Goal: Task Accomplishment & Management: Manage account settings

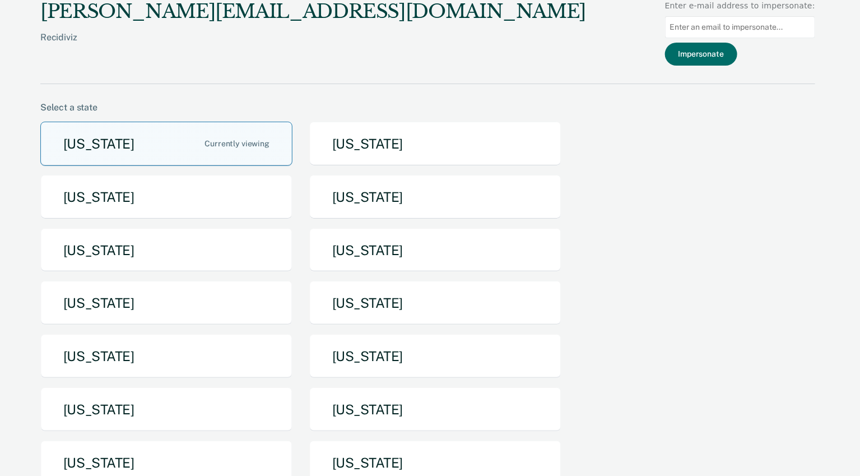
click at [190, 151] on button "Arizona" at bounding box center [166, 144] width 252 height 44
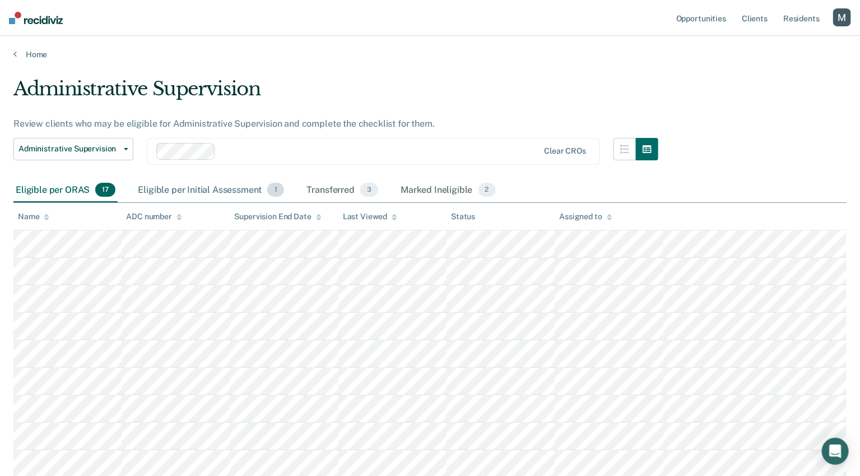
click at [224, 189] on div "Eligible per Initial Assessment 1" at bounding box center [211, 190] width 150 height 25
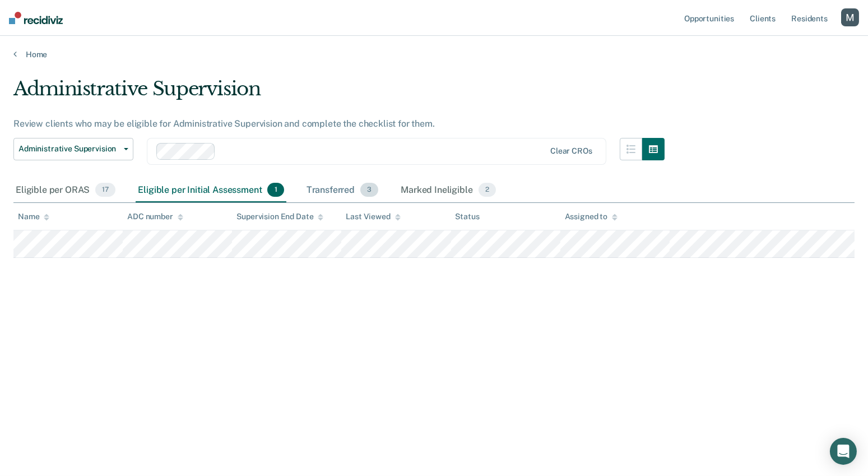
click at [334, 185] on div "Transferred 3" at bounding box center [342, 190] width 77 height 25
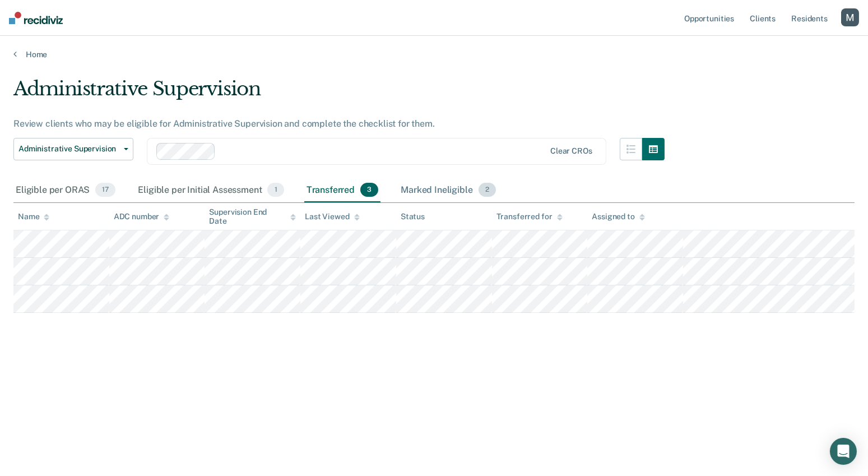
click at [431, 187] on div "Marked Ineligible 2" at bounding box center [448, 190] width 100 height 25
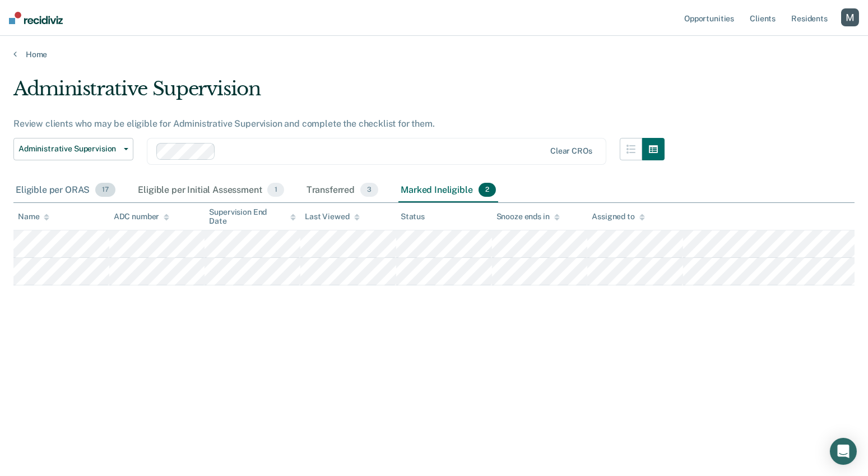
click at [83, 193] on div "Eligible per ORAS 17" at bounding box center [65, 190] width 104 height 25
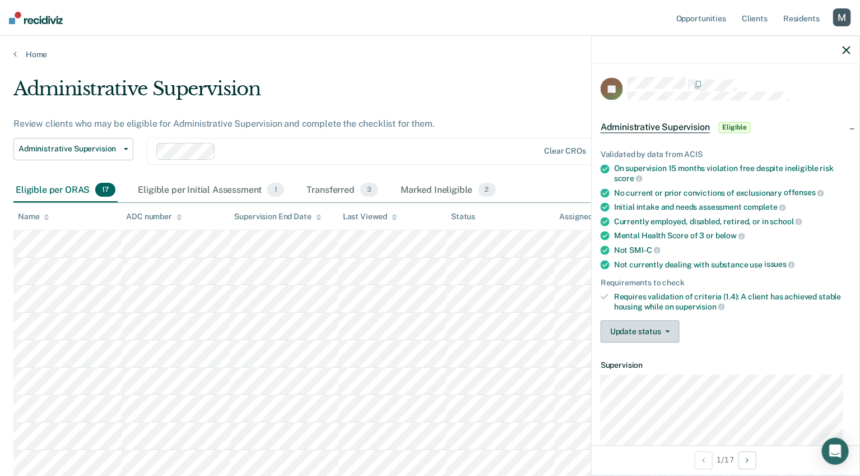
click at [673, 325] on button "Update status" at bounding box center [640, 331] width 79 height 22
click at [729, 331] on div "Update status Mark Transferred Mark ineligible" at bounding box center [726, 331] width 250 height 22
click at [845, 54] on icon "button" at bounding box center [847, 50] width 8 height 8
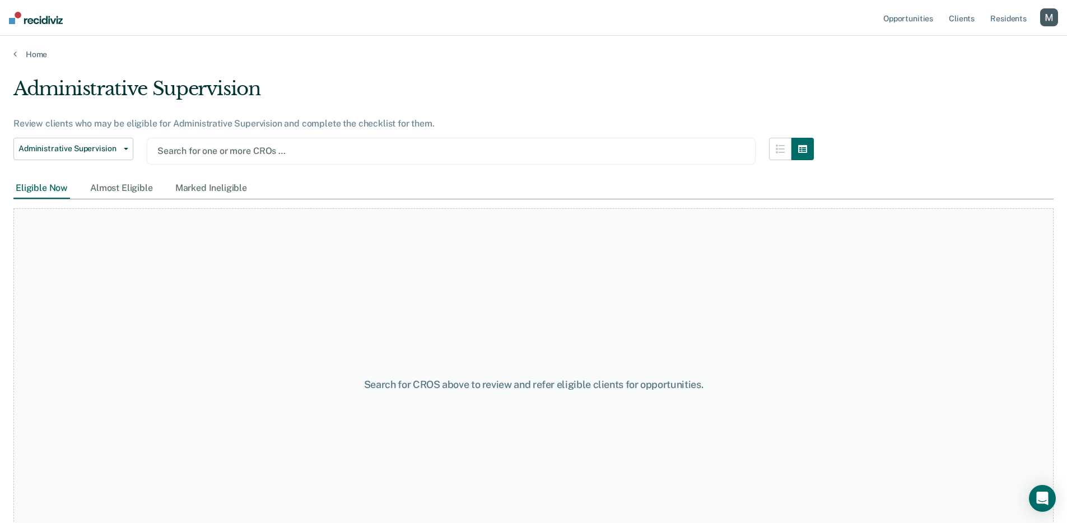
drag, startPoint x: 278, startPoint y: 148, endPoint x: 297, endPoint y: 133, distance: 23.9
click at [278, 148] on div at bounding box center [451, 151] width 588 height 13
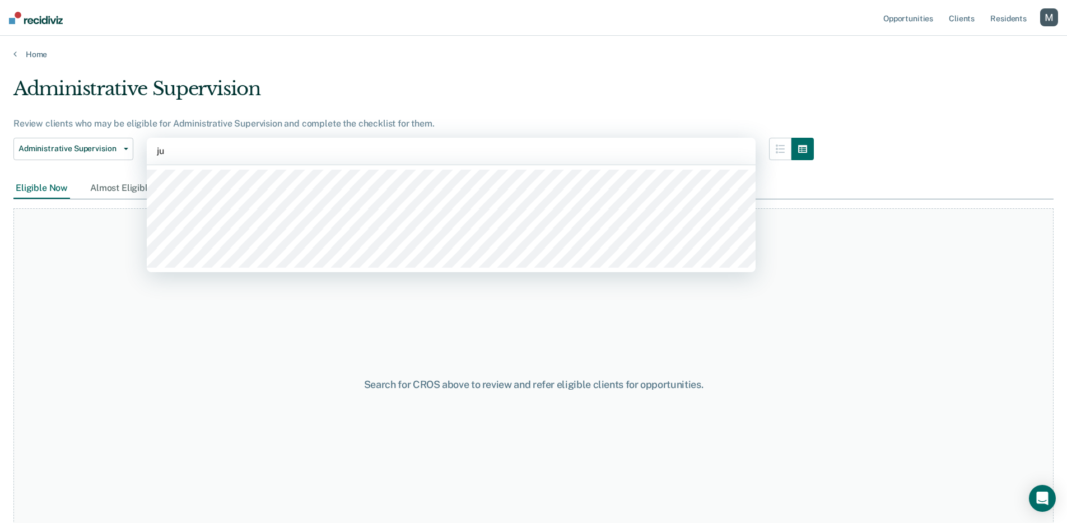
type input "jun"
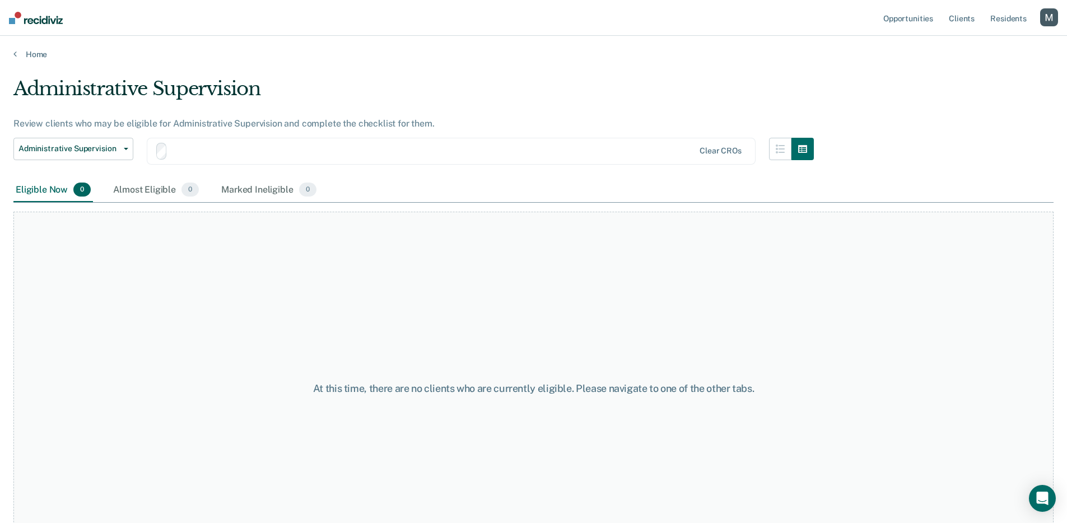
click at [373, 86] on div "Administrative Supervision" at bounding box center [413, 93] width 801 height 32
click at [277, 158] on div at bounding box center [425, 151] width 539 height 17
drag, startPoint x: 328, startPoint y: 156, endPoint x: 324, endPoint y: 163, distance: 8.0
click at [328, 156] on div at bounding box center [498, 151] width 391 height 13
click at [431, 154] on div at bounding box center [498, 151] width 391 height 13
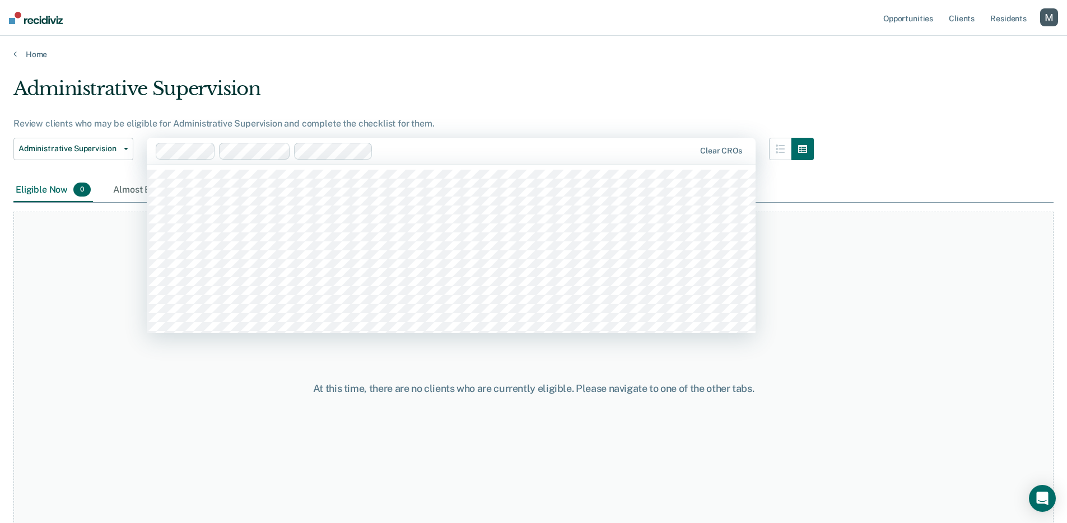
click at [546, 150] on div at bounding box center [536, 151] width 317 height 13
click at [537, 185] on div "Loading data..." at bounding box center [533, 258] width 1040 height 362
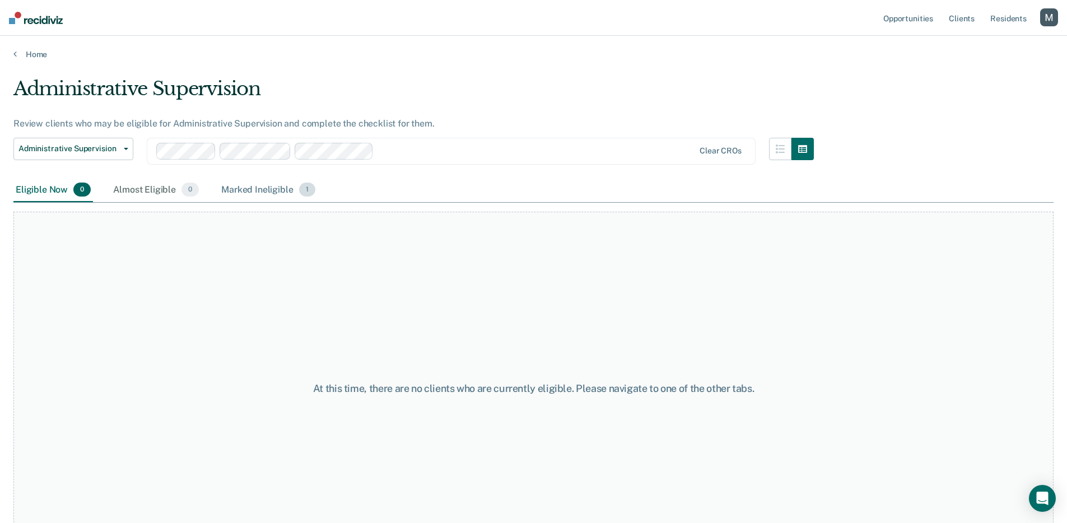
click at [260, 195] on div "Marked Ineligible 1" at bounding box center [268, 190] width 99 height 25
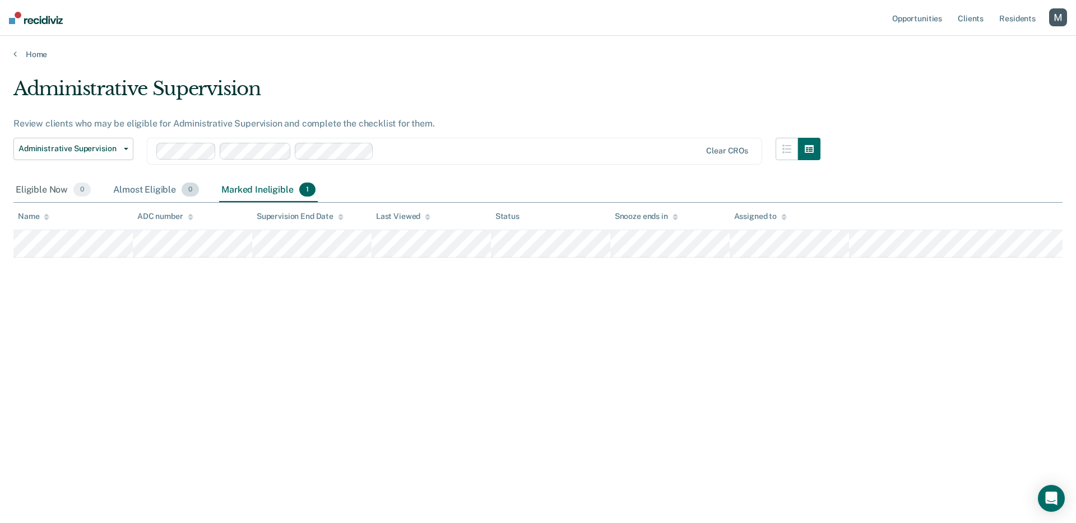
click at [129, 192] on div "Almost Eligible 0" at bounding box center [156, 190] width 90 height 25
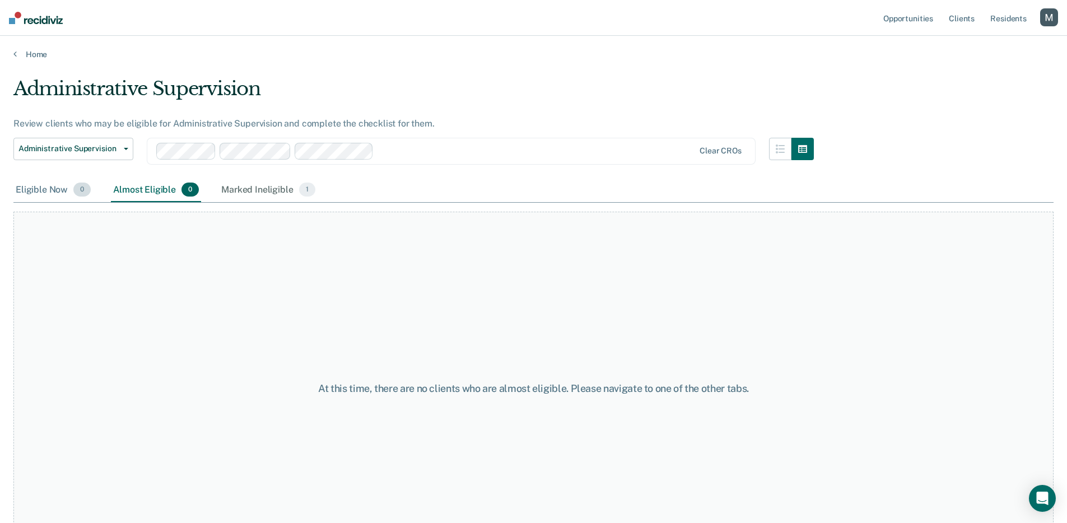
click at [63, 192] on div "Eligible Now 0" at bounding box center [53, 190] width 80 height 25
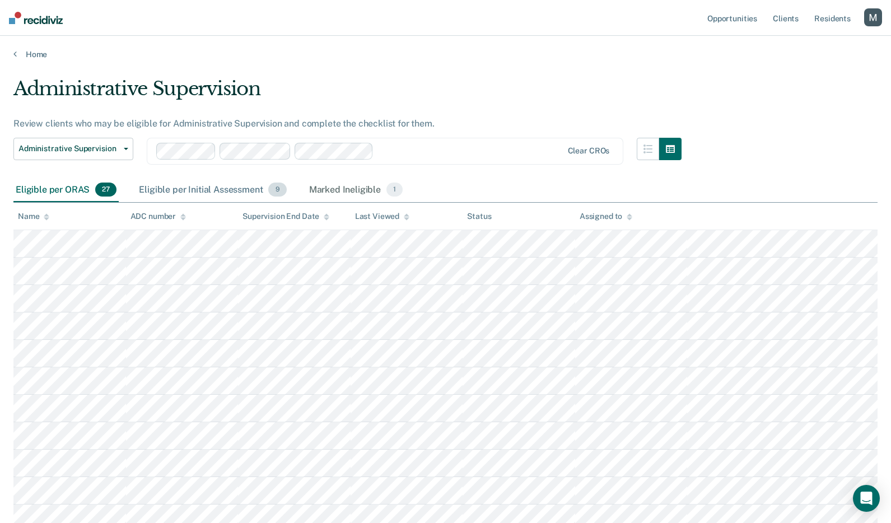
click at [182, 193] on div "Eligible per Initial Assessment 9" at bounding box center [213, 190] width 152 height 25
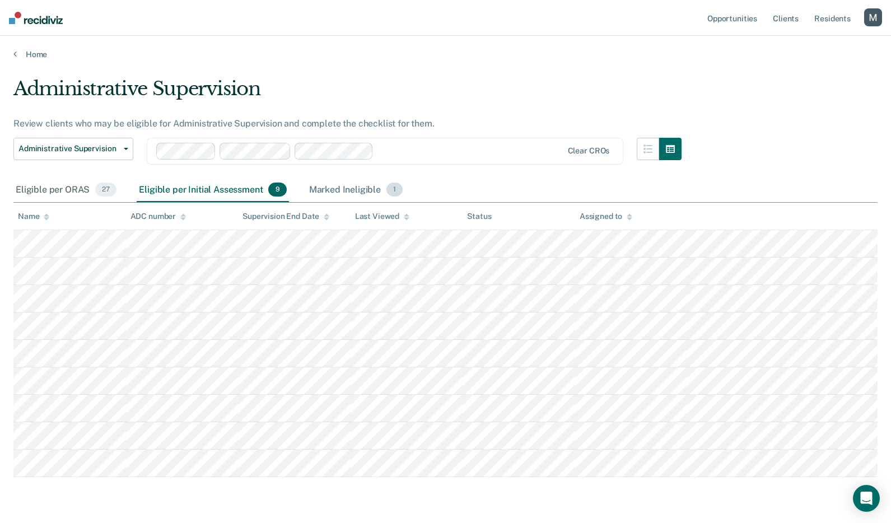
click at [347, 196] on div "Marked Ineligible 1" at bounding box center [356, 190] width 99 height 25
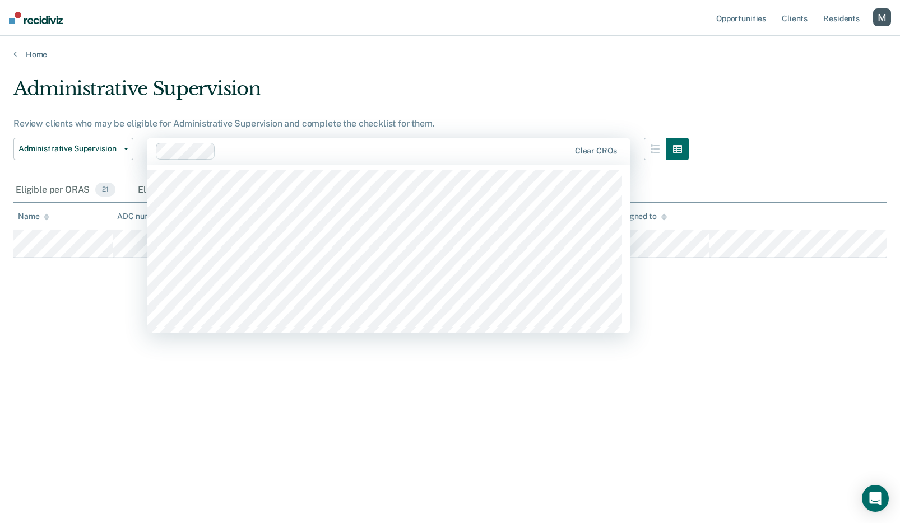
click at [376, 102] on div "Administrative Supervision" at bounding box center [350, 93] width 675 height 32
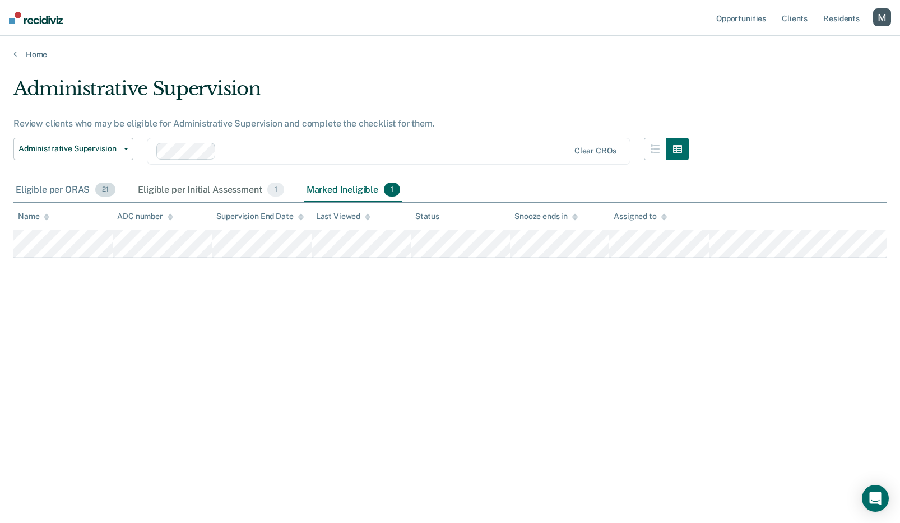
click at [82, 194] on div "Eligible per ORAS 21" at bounding box center [65, 190] width 104 height 25
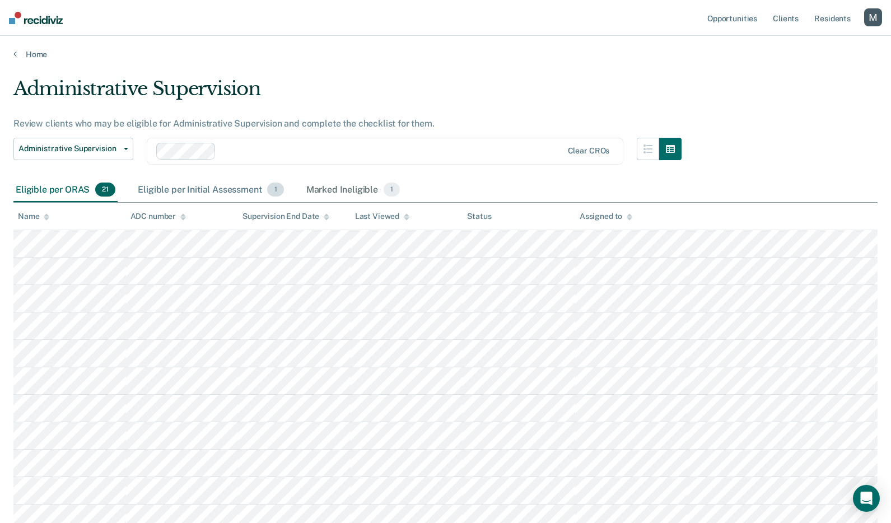
click at [240, 184] on div "Eligible per Initial Assessment 1" at bounding box center [211, 190] width 150 height 25
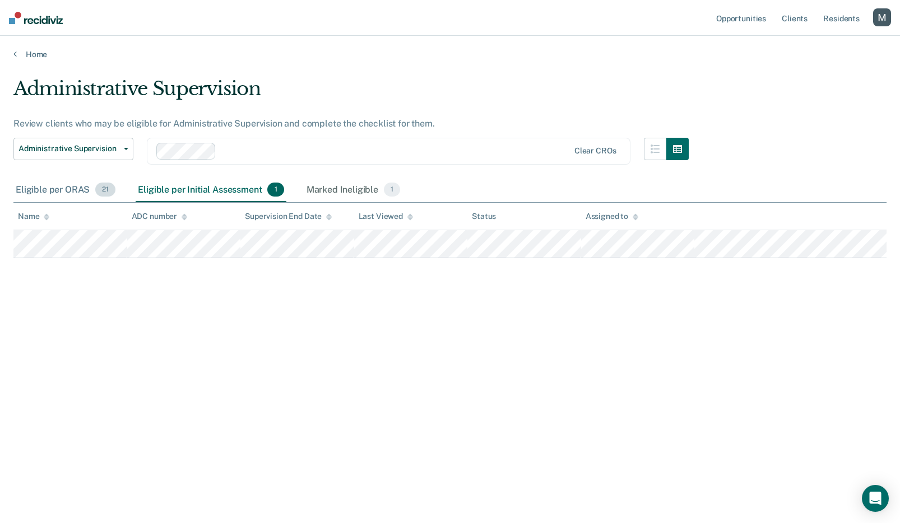
click at [87, 184] on div "Eligible per ORAS 21" at bounding box center [65, 190] width 104 height 25
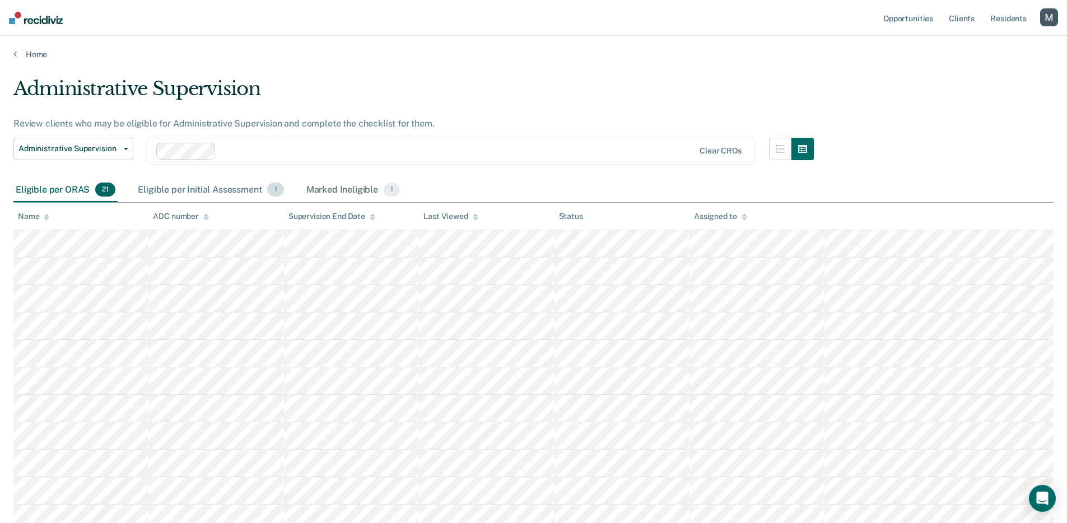
click at [193, 198] on div "Eligible per Initial Assessment 1" at bounding box center [211, 190] width 150 height 25
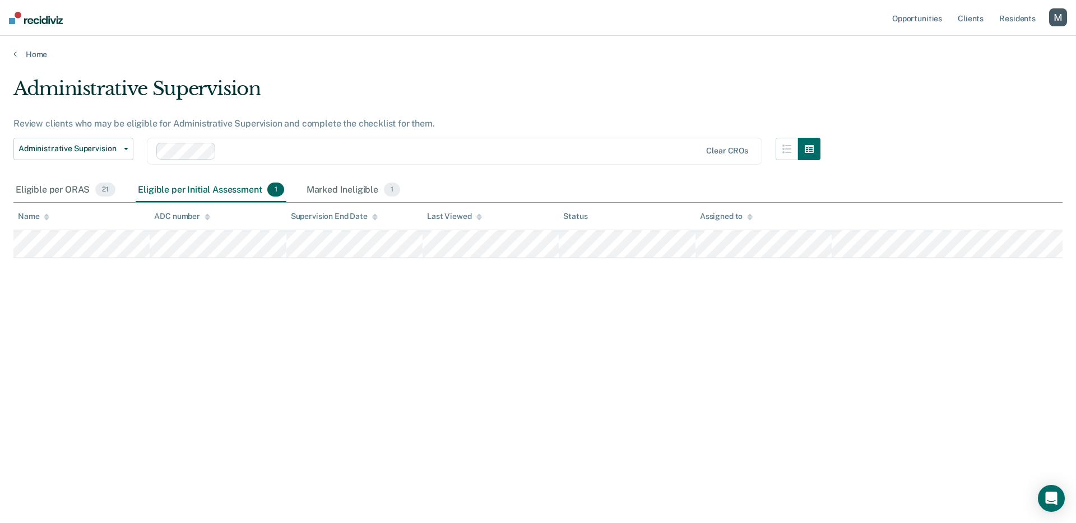
click at [201, 196] on div "Eligible per Initial Assessment 1" at bounding box center [211, 190] width 150 height 25
click at [315, 188] on div "Marked Ineligible 1" at bounding box center [353, 190] width 99 height 25
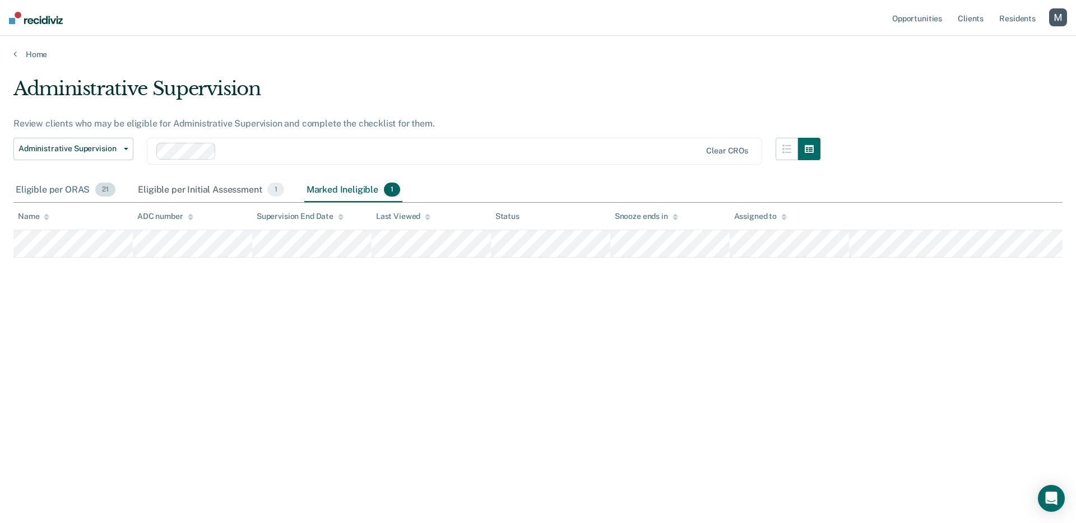
click at [67, 190] on div "Eligible per ORAS 21" at bounding box center [65, 190] width 104 height 25
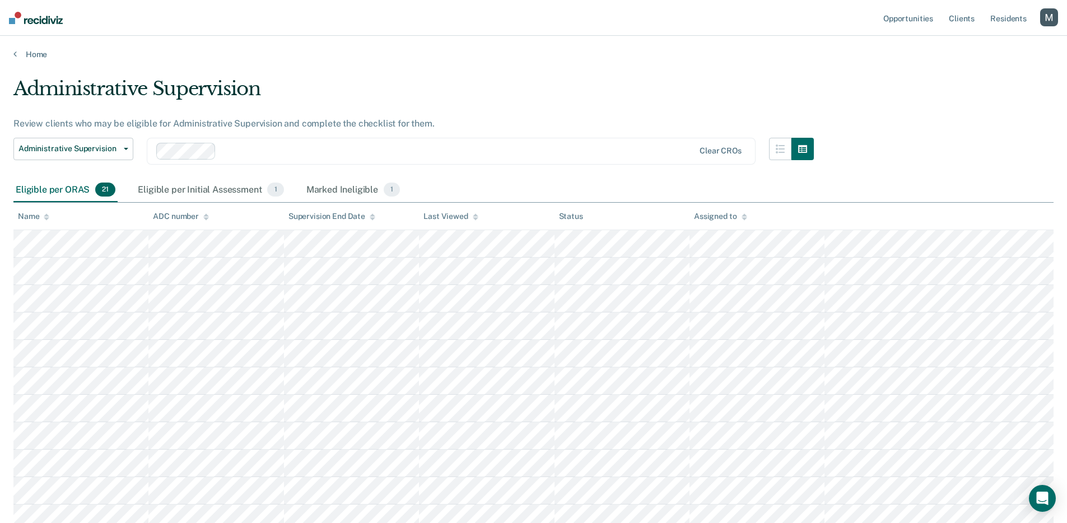
click at [78, 194] on div "Eligible per ORAS 21" at bounding box center [65, 190] width 104 height 25
click at [255, 193] on div "Eligible per Initial Assessment 1" at bounding box center [211, 190] width 150 height 25
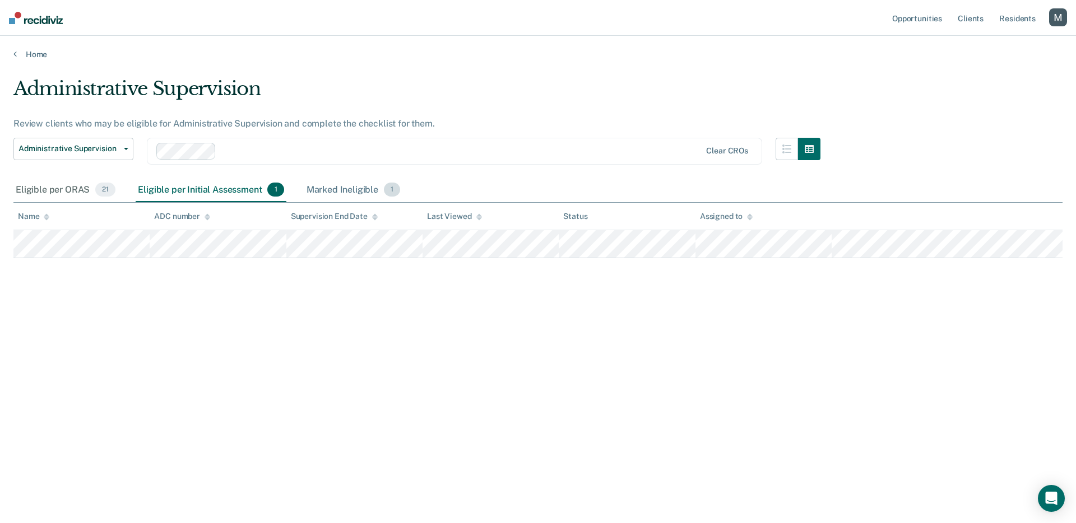
click at [315, 193] on div "Marked Ineligible 1" at bounding box center [353, 190] width 99 height 25
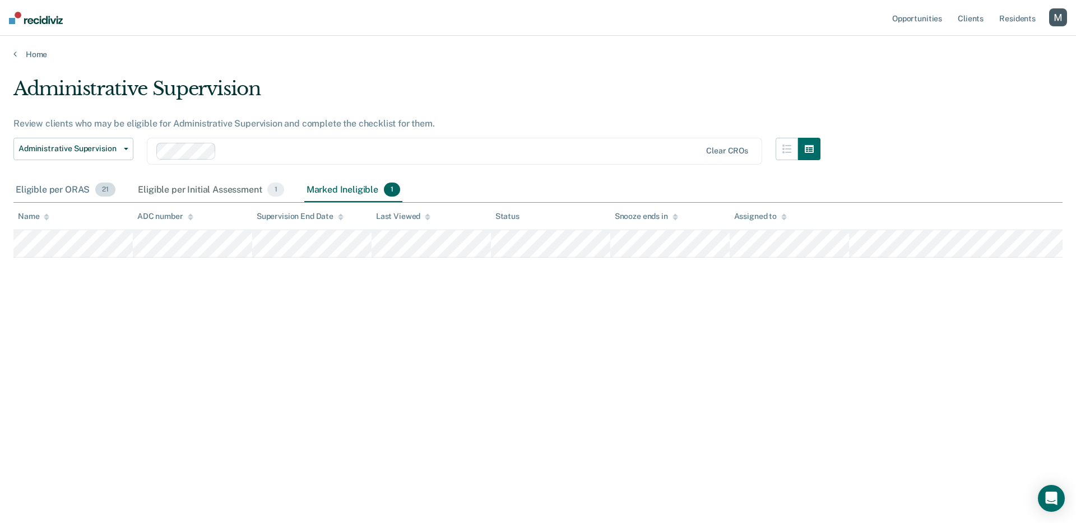
click at [46, 197] on div "Eligible per ORAS 21" at bounding box center [65, 190] width 104 height 25
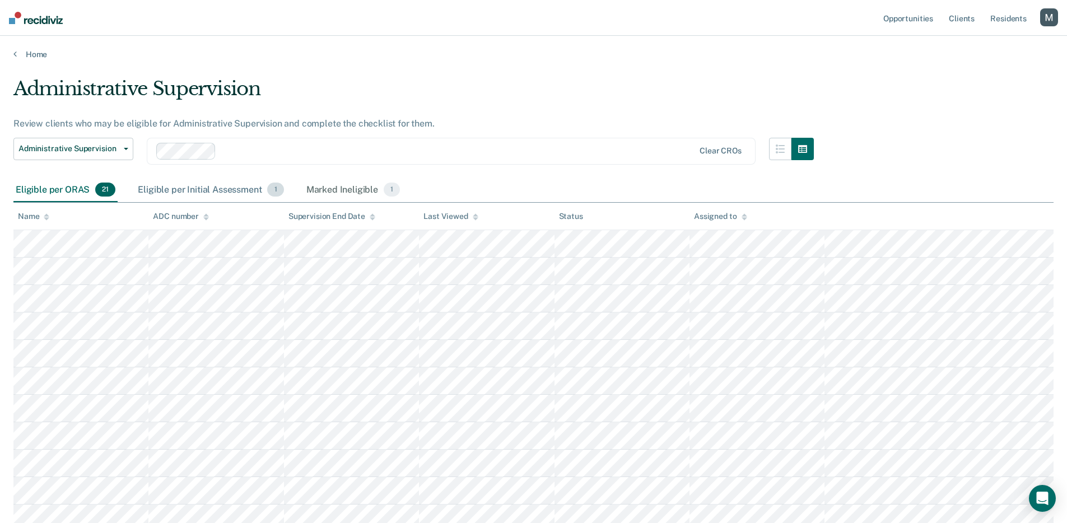
click at [168, 193] on div "Eligible per Initial Assessment 1" at bounding box center [211, 190] width 150 height 25
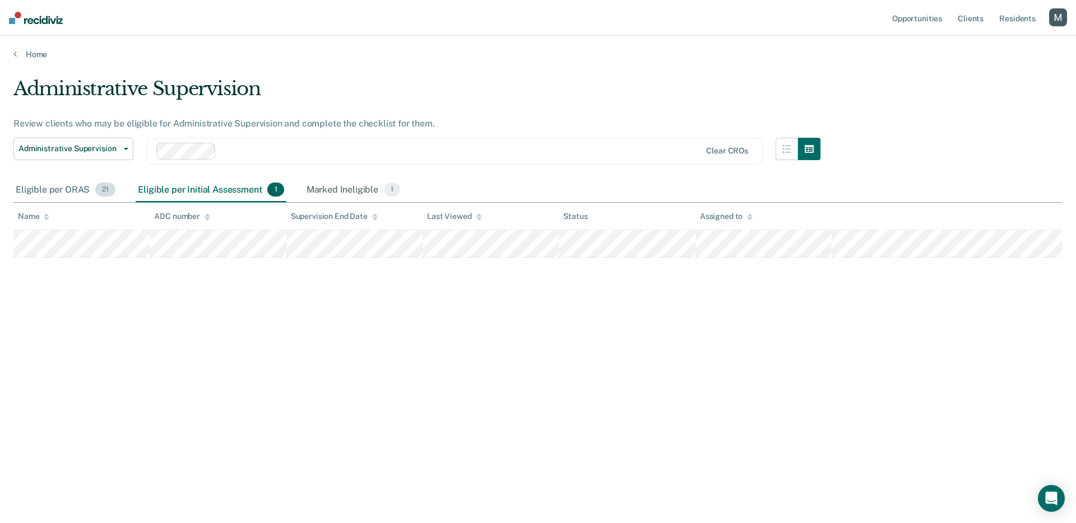
click at [74, 189] on div "Eligible per ORAS 21" at bounding box center [65, 190] width 104 height 25
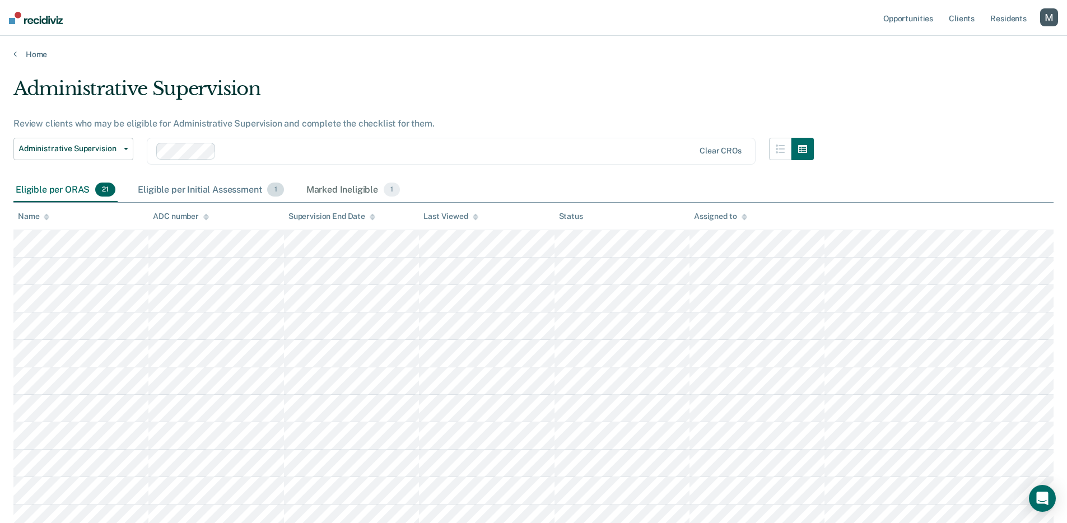
click at [157, 184] on div "Eligible per Initial Assessment 1" at bounding box center [211, 190] width 150 height 25
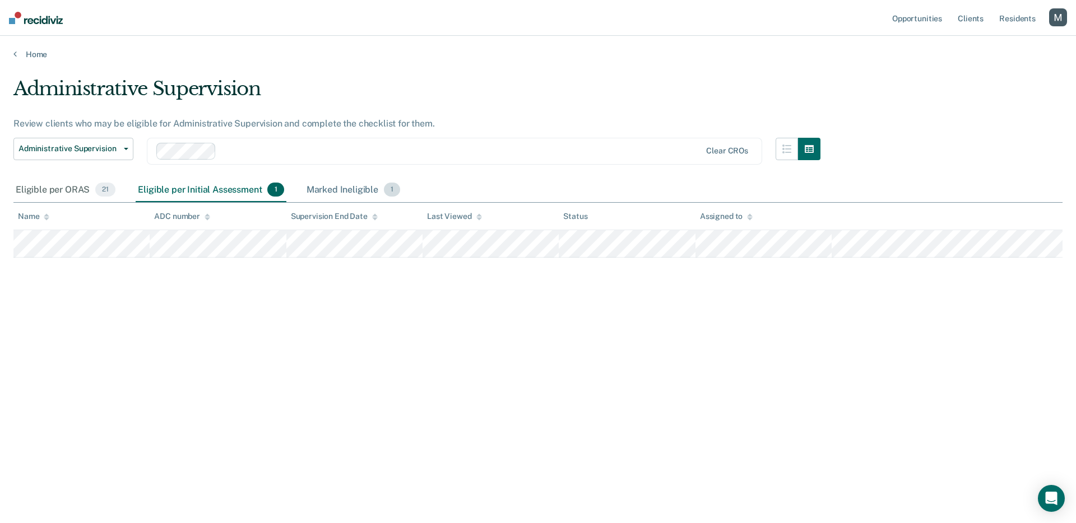
drag, startPoint x: 327, startPoint y: 186, endPoint x: 308, endPoint y: 190, distance: 19.6
click at [329, 186] on div "Marked Ineligible 1" at bounding box center [353, 190] width 99 height 25
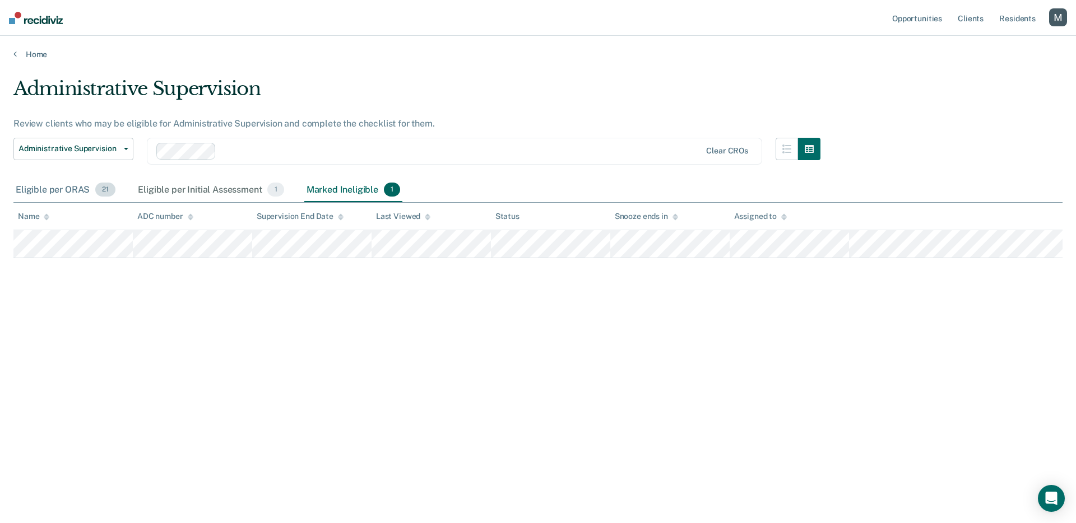
click at [66, 196] on div "Eligible per ORAS 21" at bounding box center [65, 190] width 104 height 25
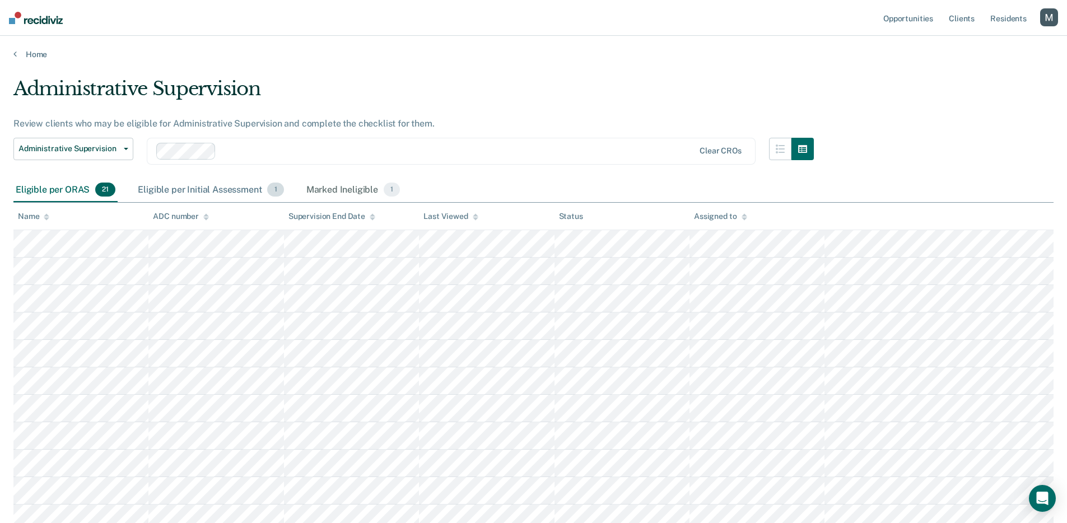
click at [155, 193] on div "Eligible per Initial Assessment 1" at bounding box center [211, 190] width 150 height 25
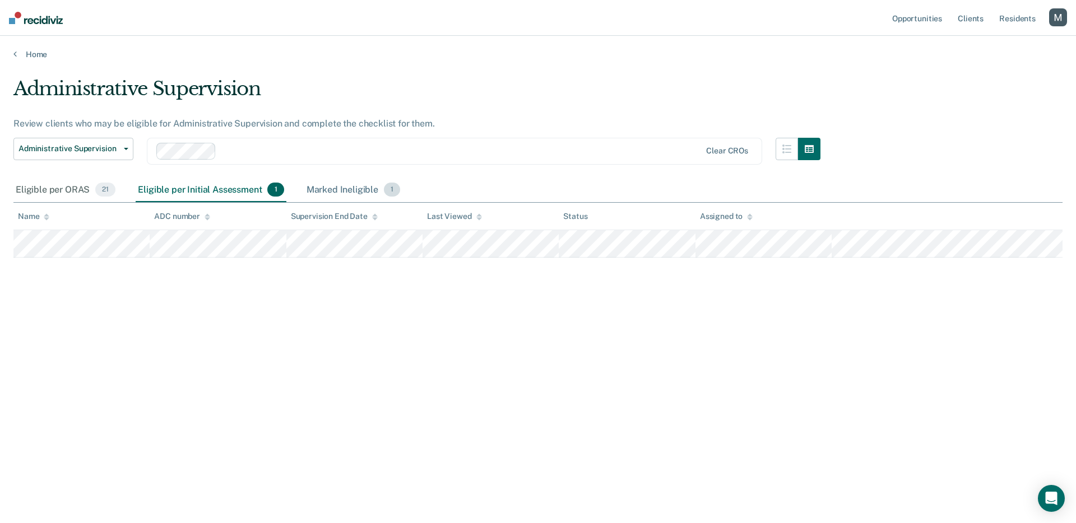
click at [321, 187] on div "Marked Ineligible 1" at bounding box center [353, 190] width 99 height 25
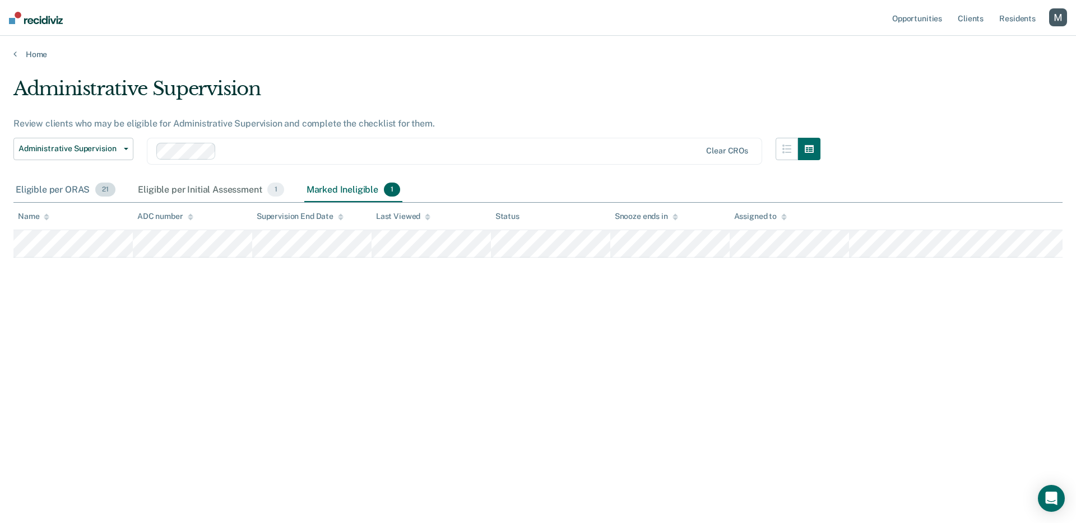
click at [88, 193] on div "Eligible per ORAS 21" at bounding box center [65, 190] width 104 height 25
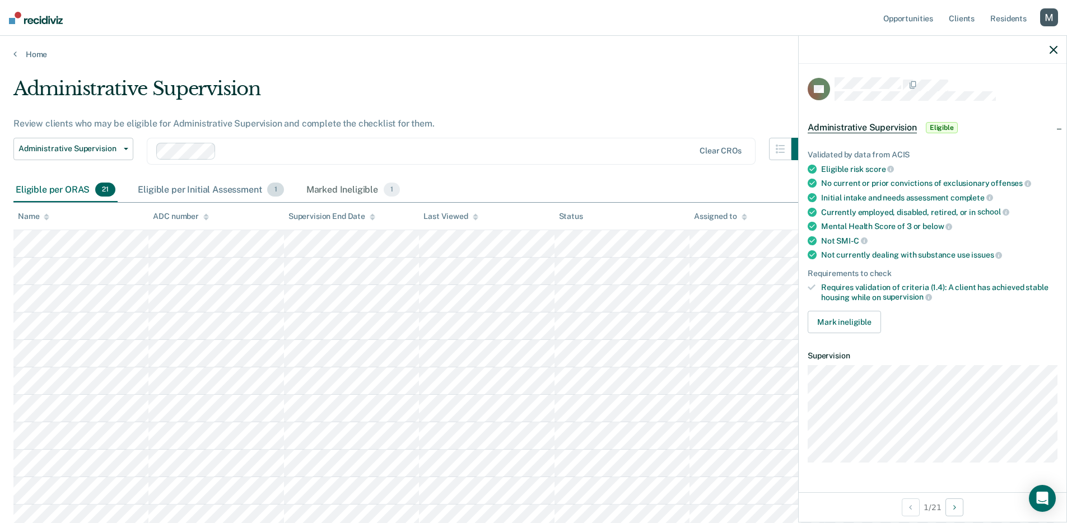
click at [185, 190] on div "Eligible per Initial Assessment 1" at bounding box center [211, 190] width 150 height 25
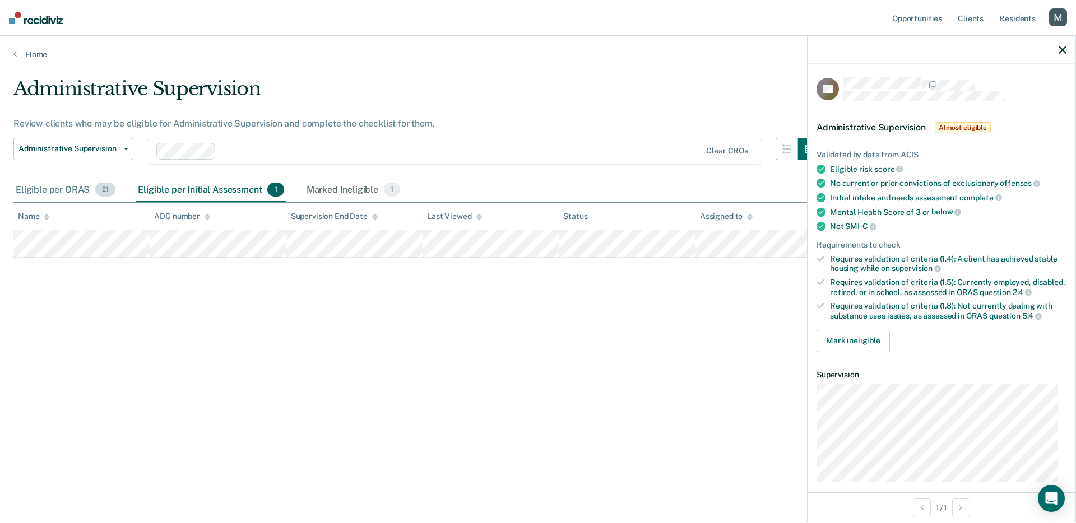
click at [60, 190] on div "Eligible per ORAS 21" at bounding box center [65, 190] width 104 height 25
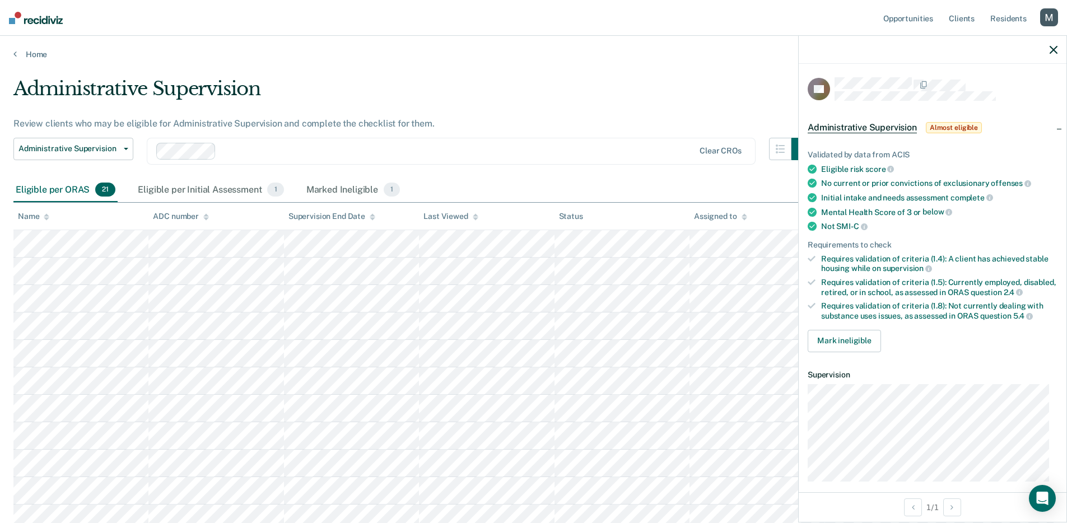
click at [899, 52] on icon "button" at bounding box center [1054, 50] width 8 height 8
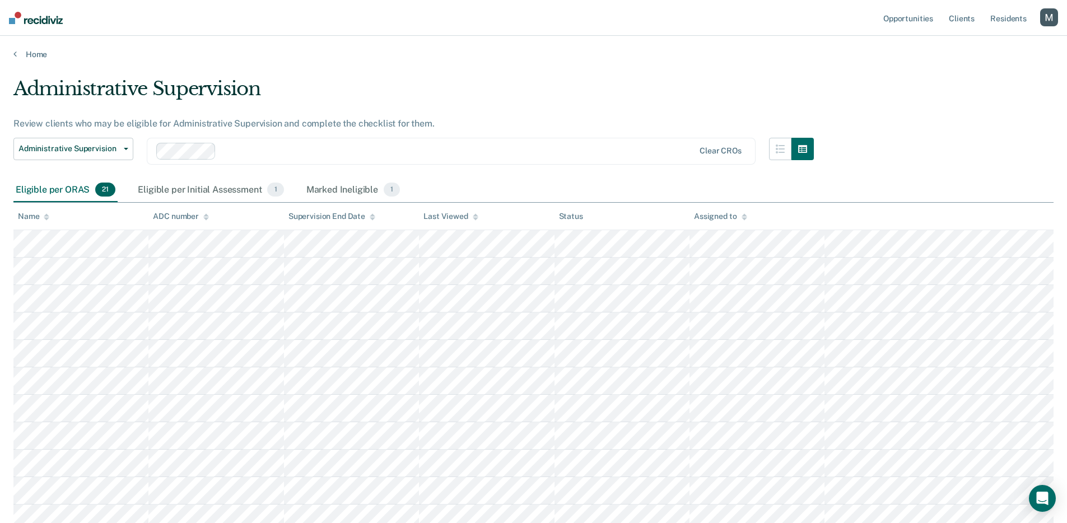
click at [583, 89] on div "Administrative Supervision" at bounding box center [413, 93] width 801 height 32
click at [166, 189] on div "Eligible per Initial Assessment 1" at bounding box center [211, 190] width 150 height 25
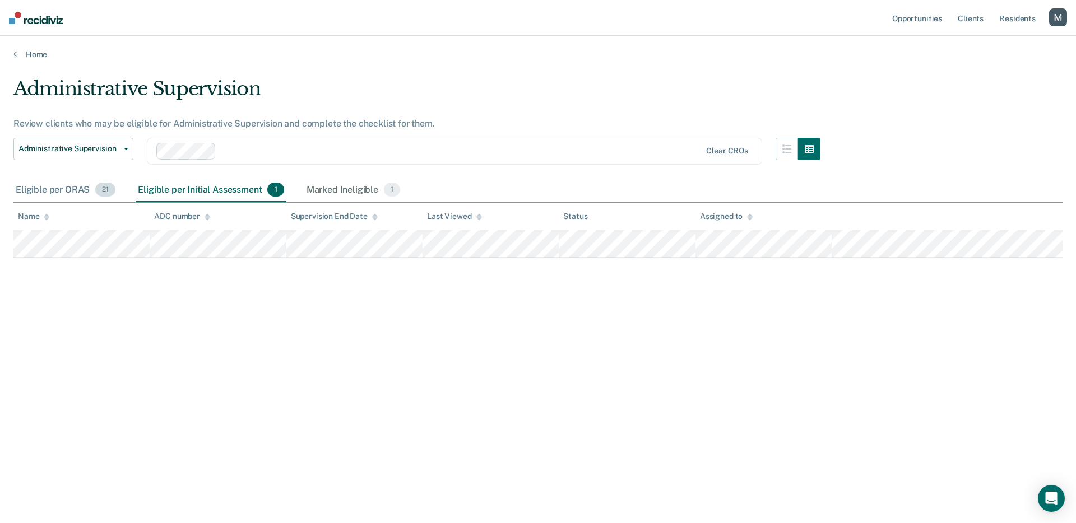
click at [91, 198] on div "Eligible per ORAS 21" at bounding box center [65, 190] width 104 height 25
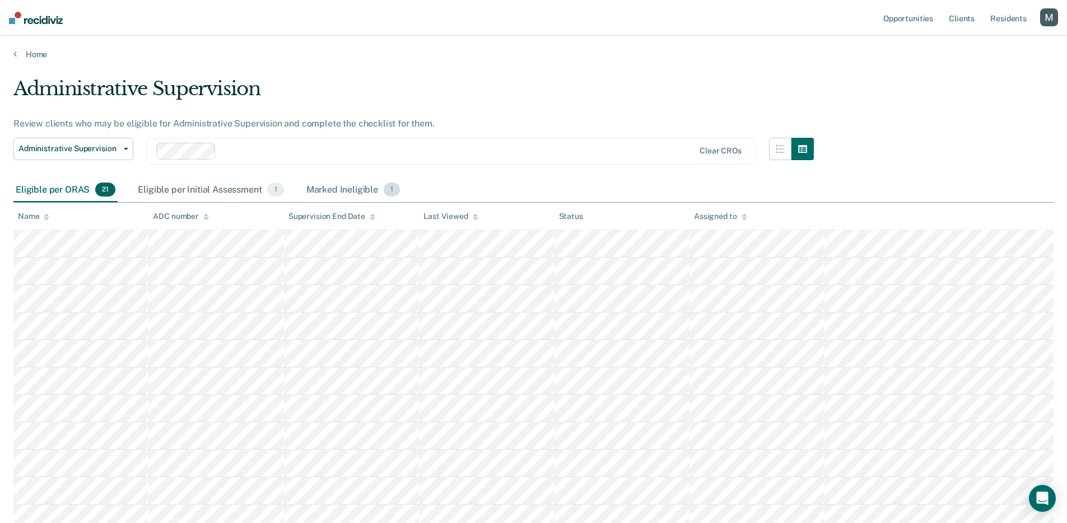
click at [343, 182] on div "Marked Ineligible 1" at bounding box center [353, 190] width 99 height 25
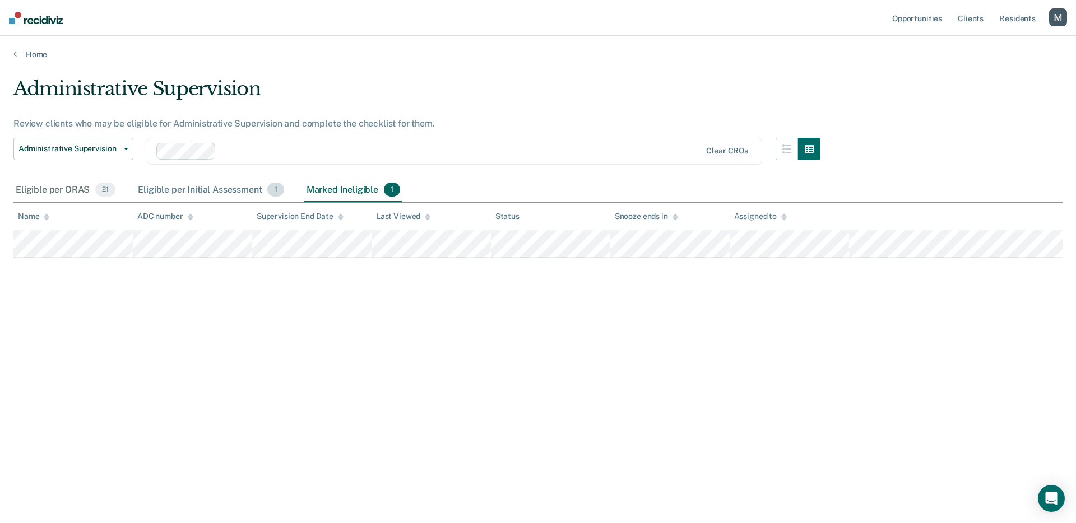
click at [226, 188] on div "Eligible per Initial Assessment 1" at bounding box center [211, 190] width 150 height 25
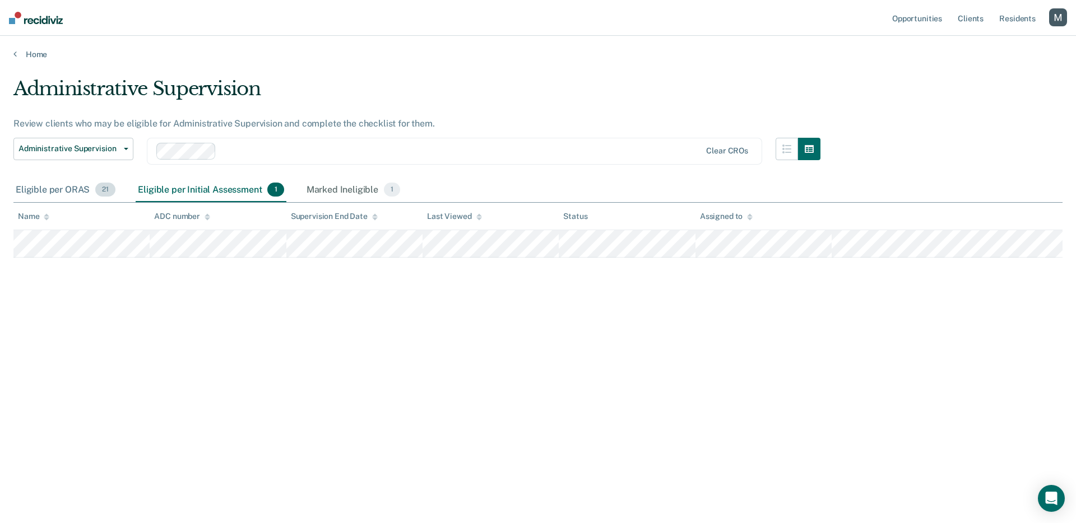
click at [65, 189] on div "Eligible per ORAS 21" at bounding box center [65, 190] width 104 height 25
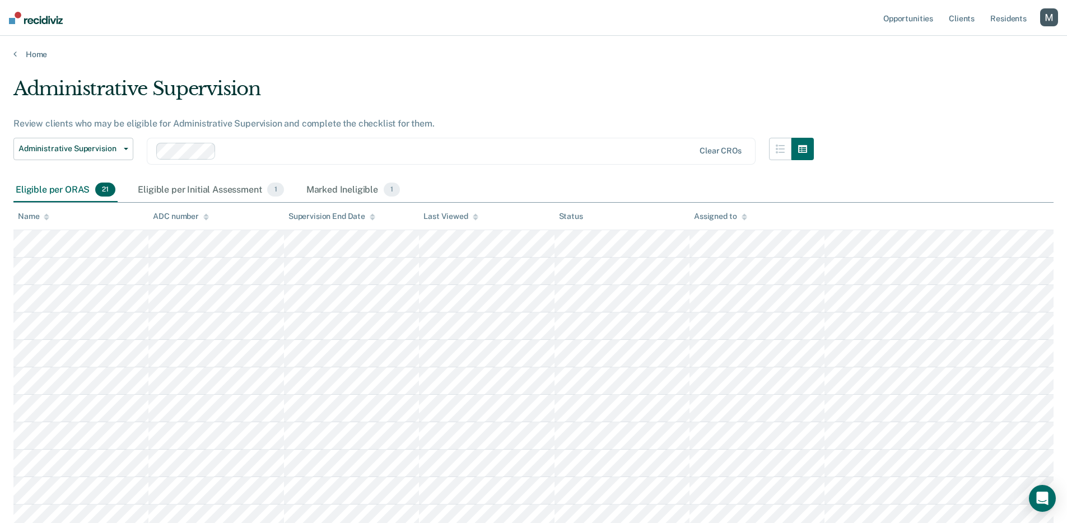
click at [899, 20] on div "button" at bounding box center [1049, 17] width 18 height 18
click at [899, 76] on link "Log Out" at bounding box center [1004, 74] width 90 height 10
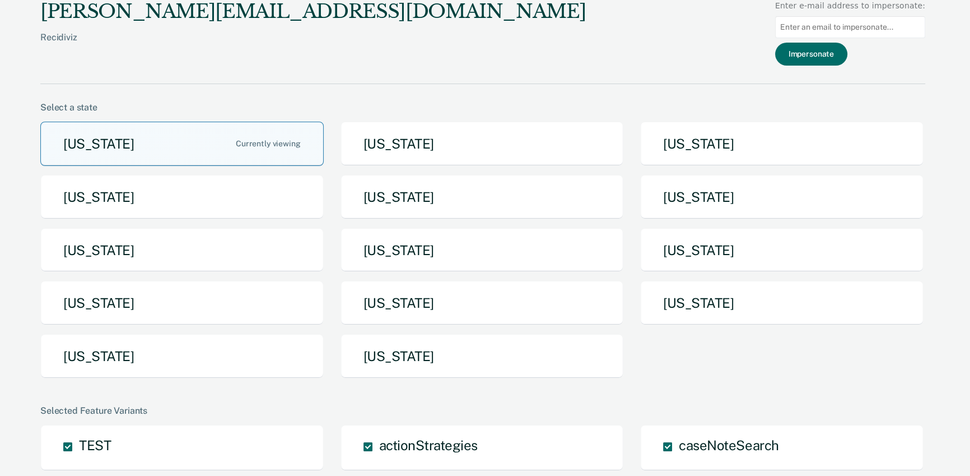
click at [103, 133] on button "[US_STATE]" at bounding box center [181, 144] width 283 height 44
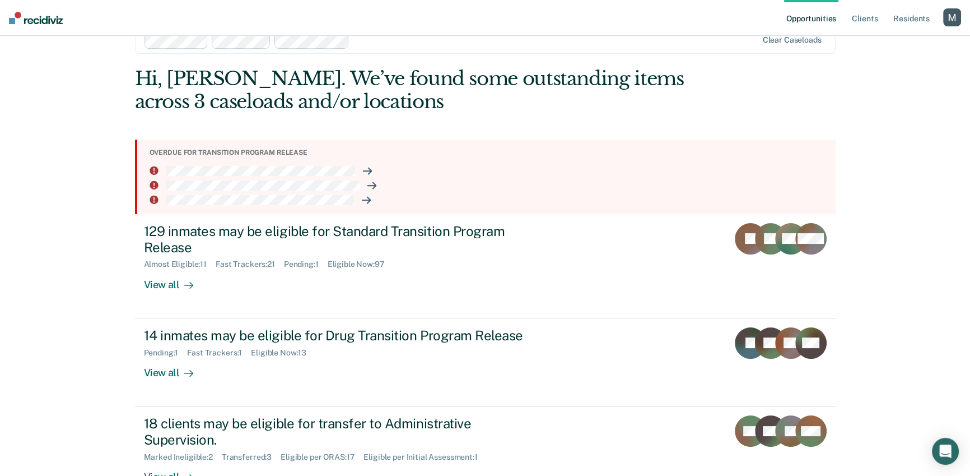
scroll to position [66, 0]
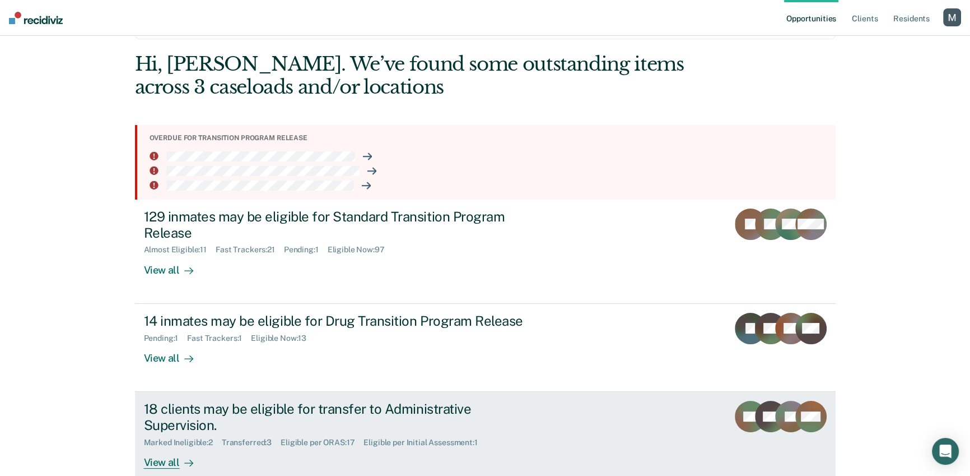
click at [281, 402] on div "18 clients may be eligible for transfer to Administrative Supervision." at bounding box center [340, 417] width 393 height 32
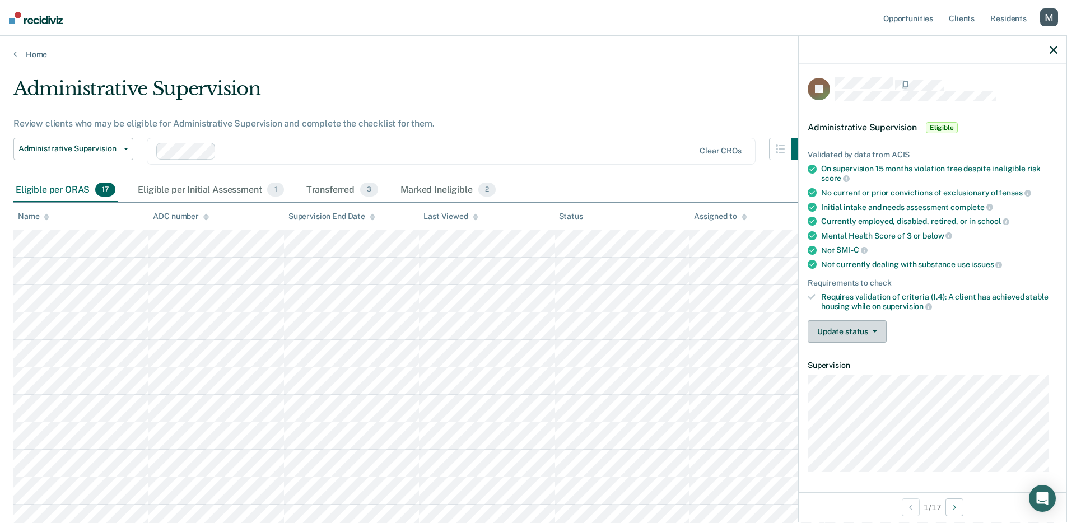
click at [868, 331] on span "button" at bounding box center [872, 332] width 9 height 2
click at [939, 324] on div "Update status Mark Transferred Mark ineligible" at bounding box center [933, 331] width 250 height 22
click at [977, 53] on icon "button" at bounding box center [1054, 50] width 8 height 8
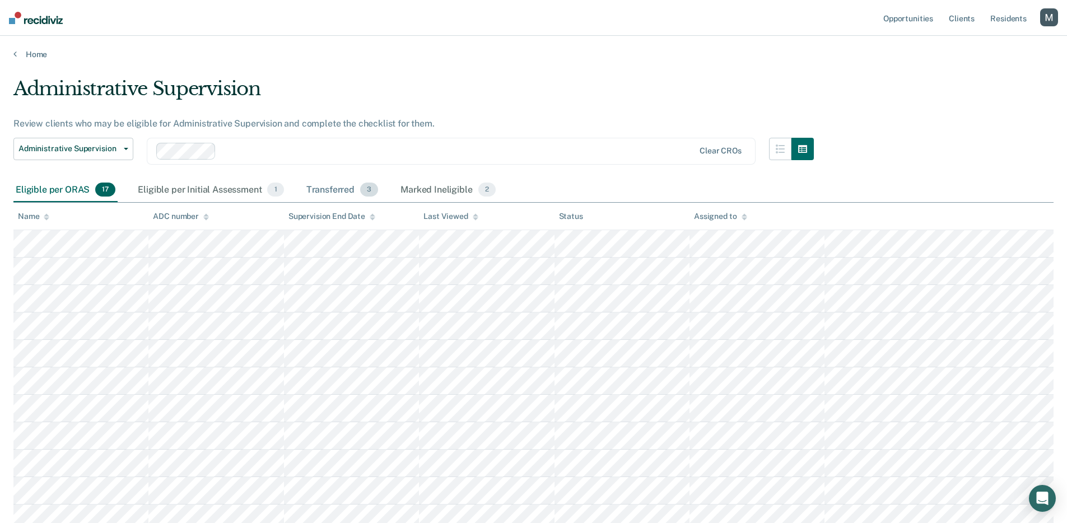
click at [329, 190] on div "Transferred 3" at bounding box center [342, 190] width 77 height 25
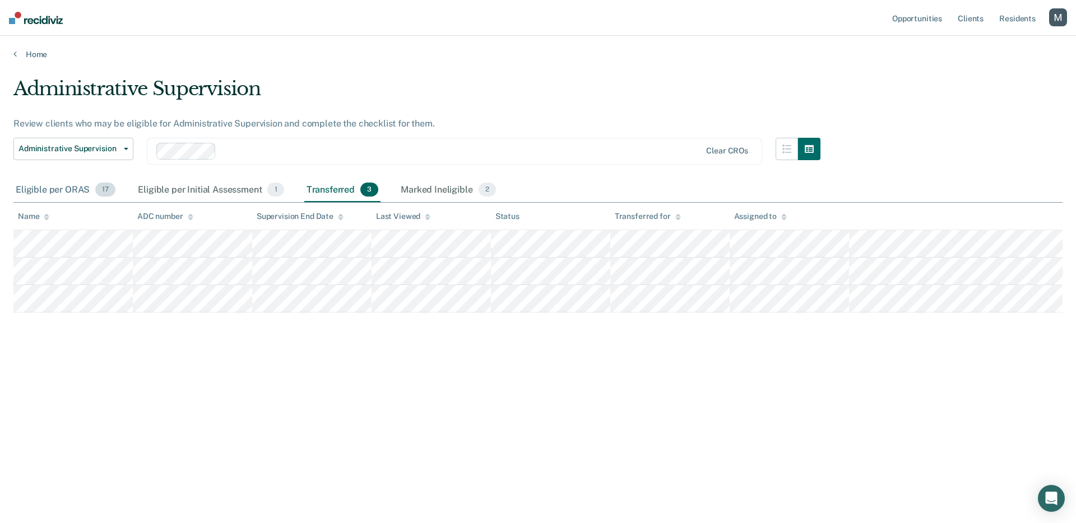
click at [43, 189] on div "Eligible per ORAS 17" at bounding box center [65, 190] width 104 height 25
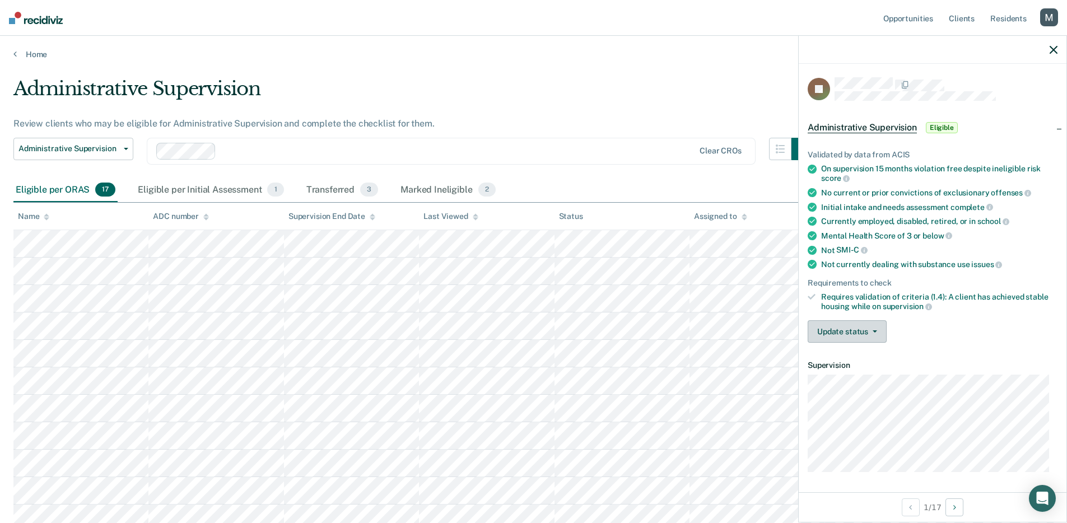
click at [860, 324] on button "Update status" at bounding box center [847, 331] width 79 height 22
click at [849, 357] on button "Mark Transferred" at bounding box center [862, 359] width 108 height 18
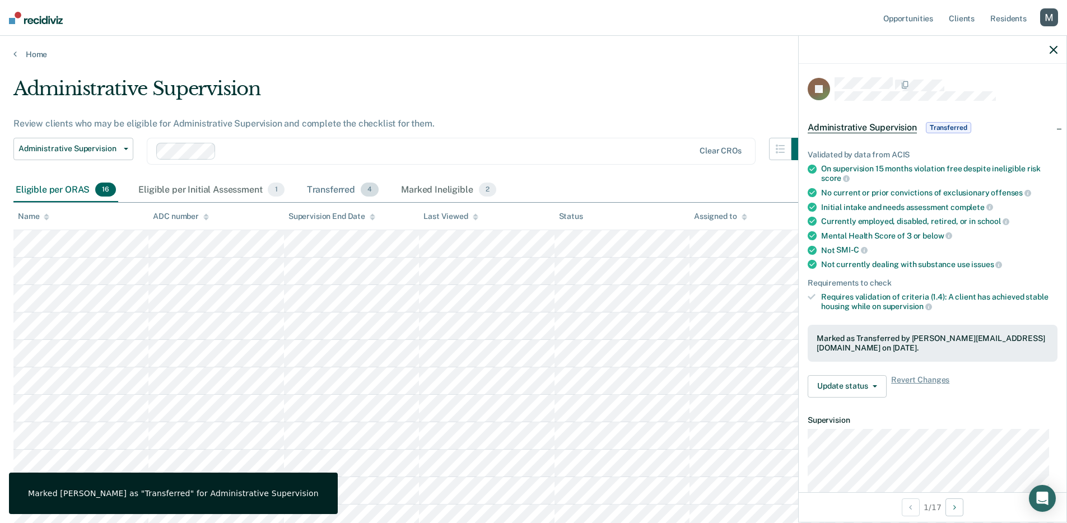
click at [358, 183] on div "Transferred 4" at bounding box center [343, 190] width 77 height 25
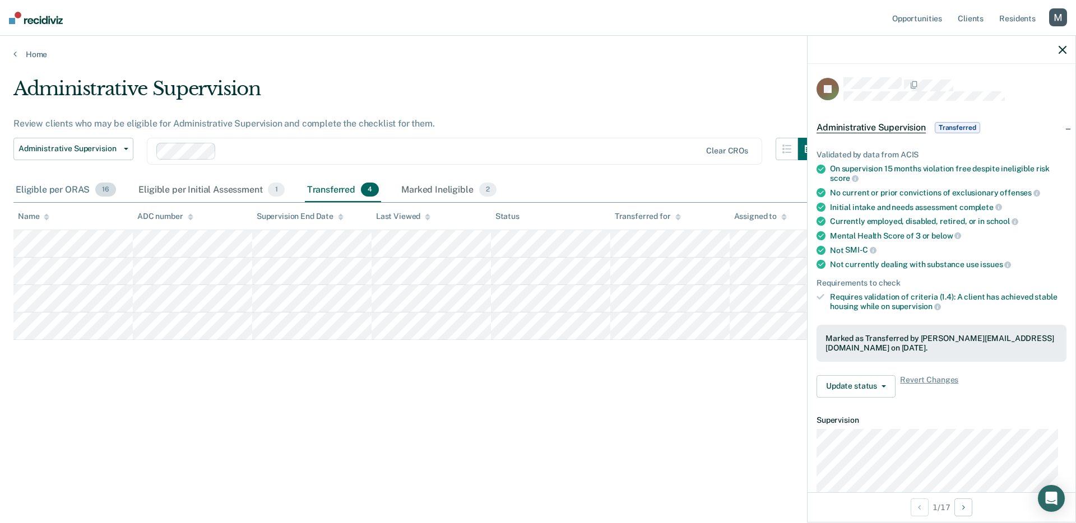
click at [58, 196] on div "Eligible per ORAS 16" at bounding box center [65, 190] width 105 height 25
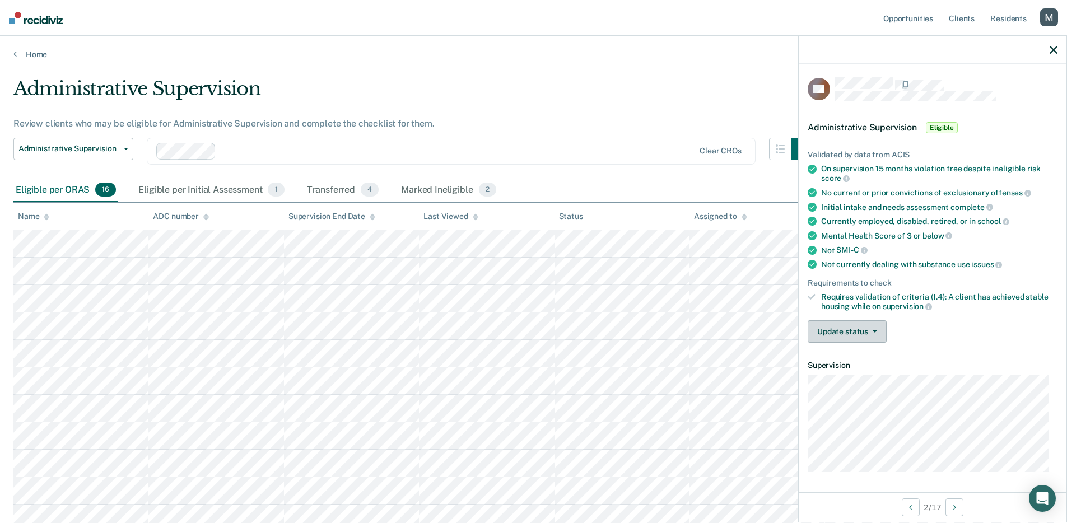
click at [863, 329] on button "Update status" at bounding box center [847, 331] width 79 height 22
click at [949, 313] on div "Validated by data from ACIS On supervision 15 months violation free despite ine…" at bounding box center [933, 242] width 268 height 220
click at [866, 334] on button "Update status" at bounding box center [847, 331] width 79 height 22
click at [902, 326] on div "Update status Mark Transferred Mark ineligible" at bounding box center [933, 331] width 250 height 22
click at [977, 54] on icon "button" at bounding box center [1054, 50] width 8 height 8
